Goal: Information Seeking & Learning: Learn about a topic

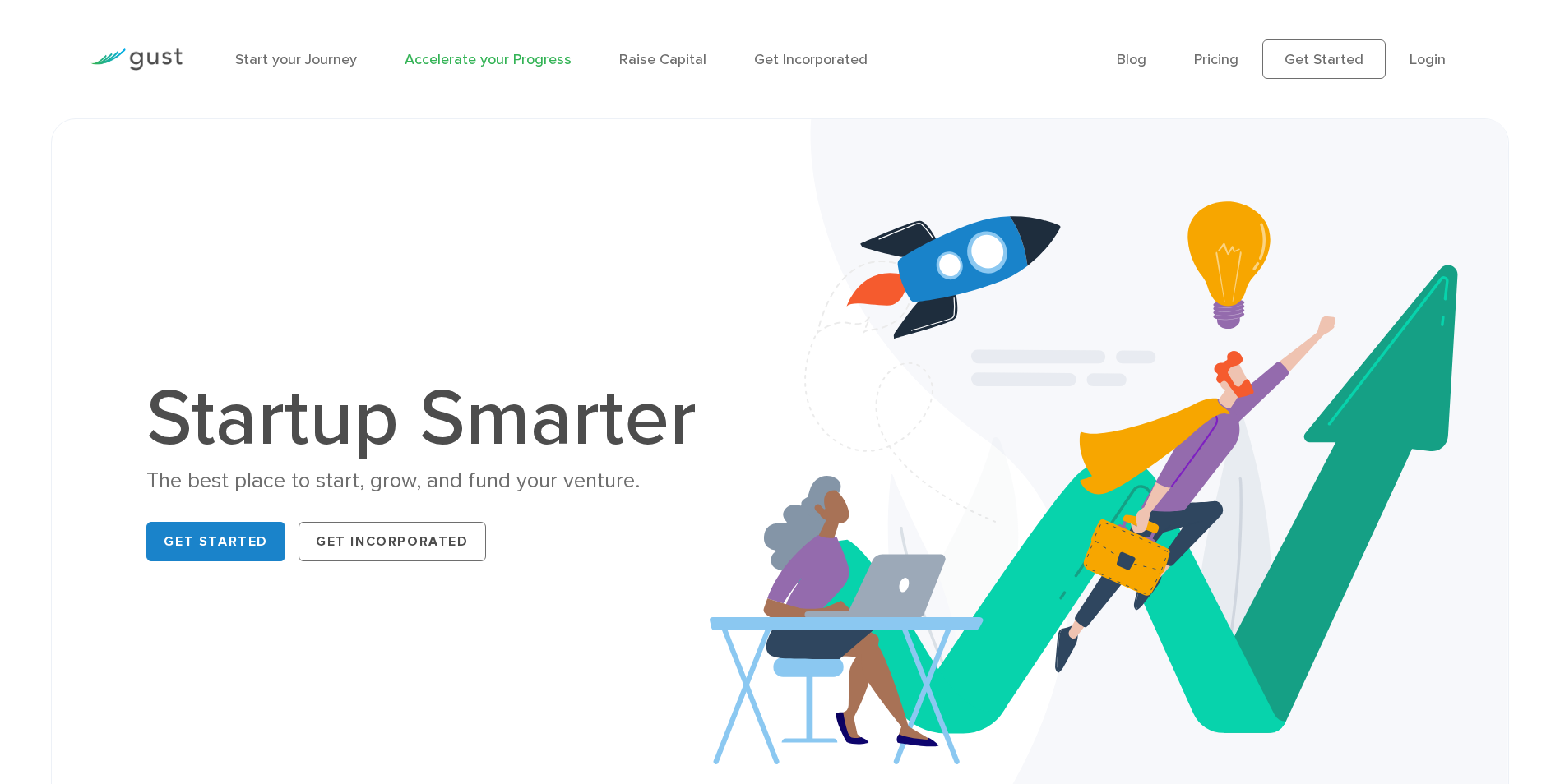
click at [549, 64] on link "Accelerate your Progress" at bounding box center [488, 60] width 167 height 17
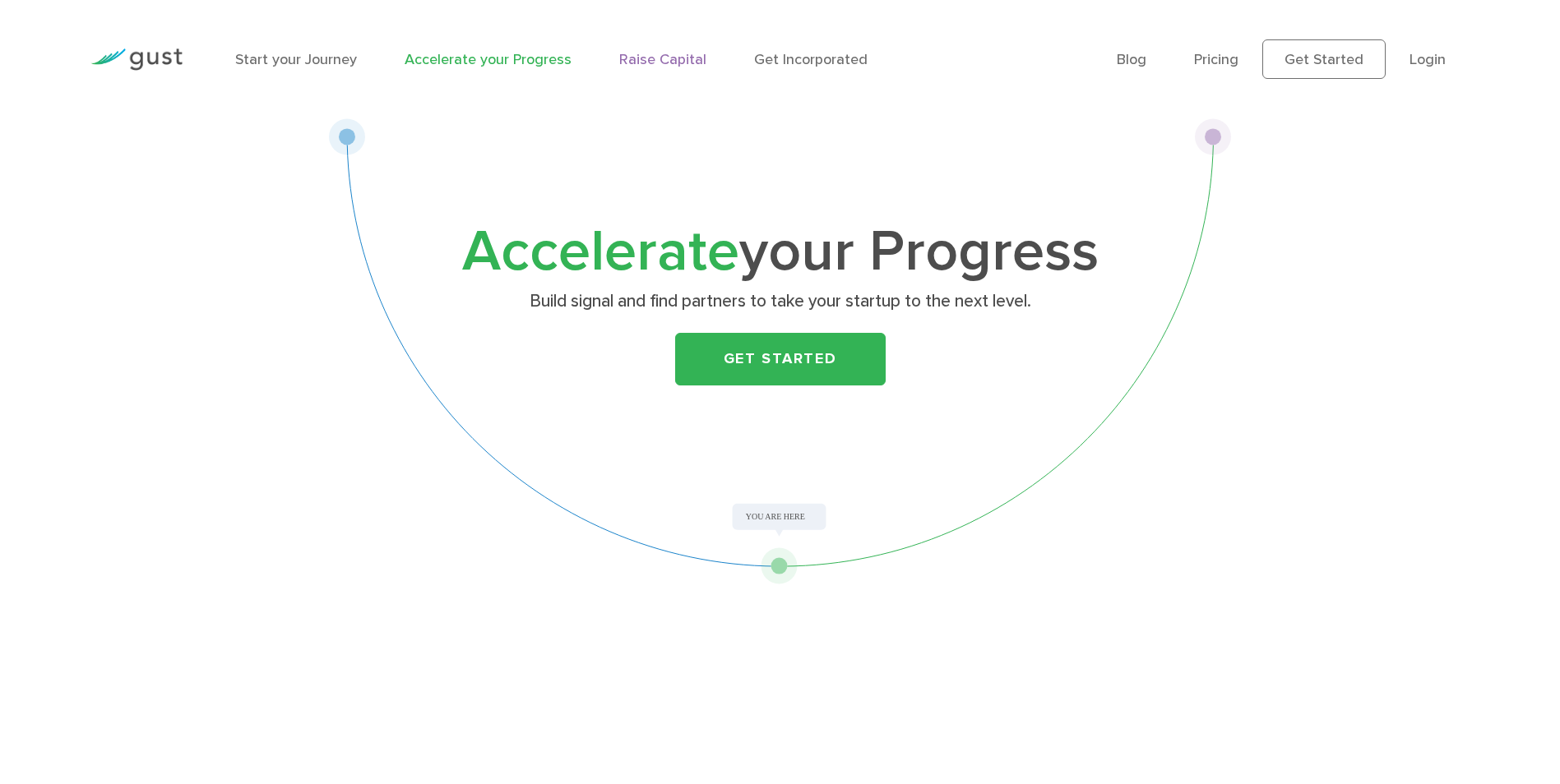
click at [672, 64] on link "Raise Capital" at bounding box center [662, 60] width 87 height 17
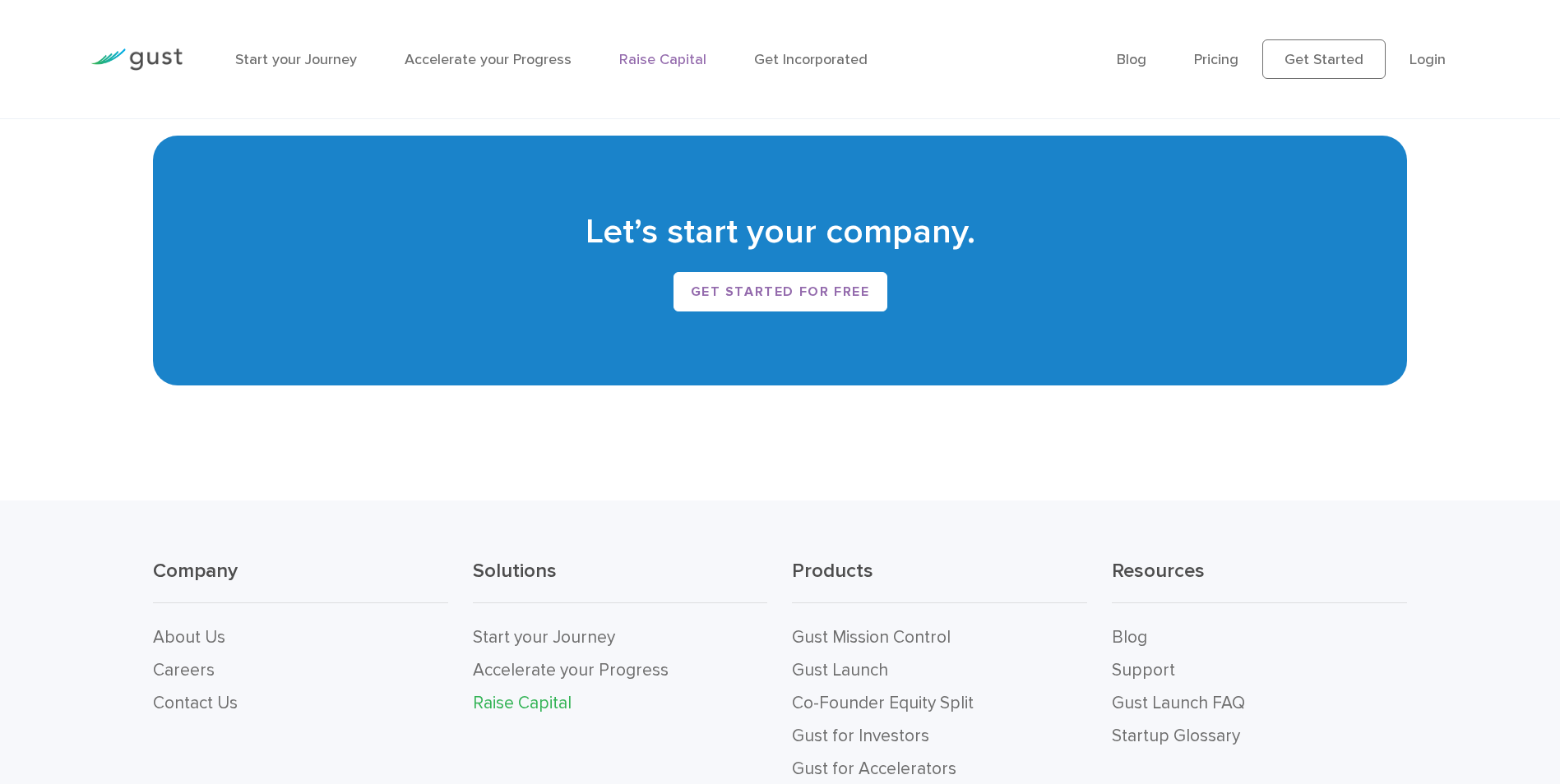
scroll to position [3462, 0]
